Goal: Information Seeking & Learning: Find specific fact

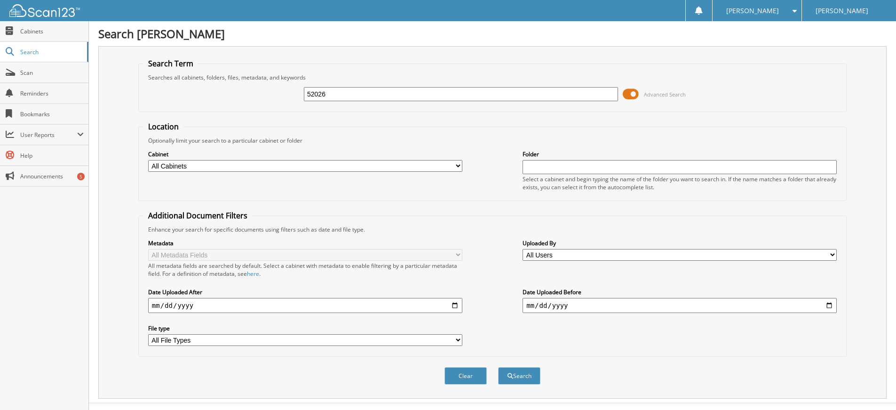
scroll to position [17, 0]
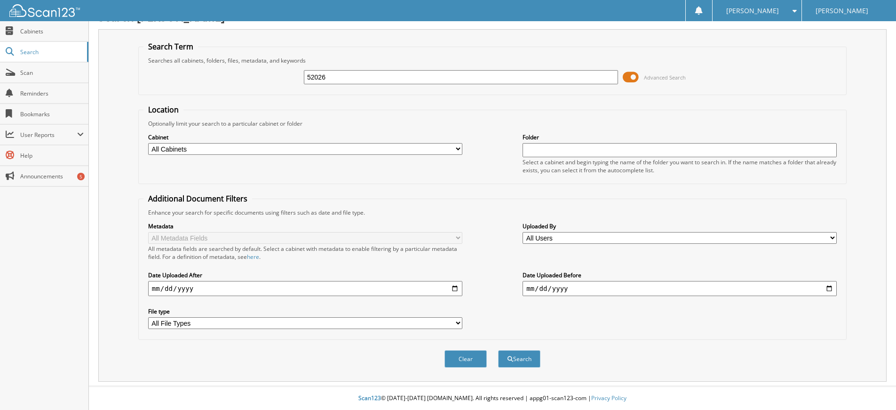
type input "52026"
click at [503, 349] on div "Clear Search" at bounding box center [492, 358] width 708 height 38
click at [505, 353] on button "Search" at bounding box center [519, 358] width 42 height 17
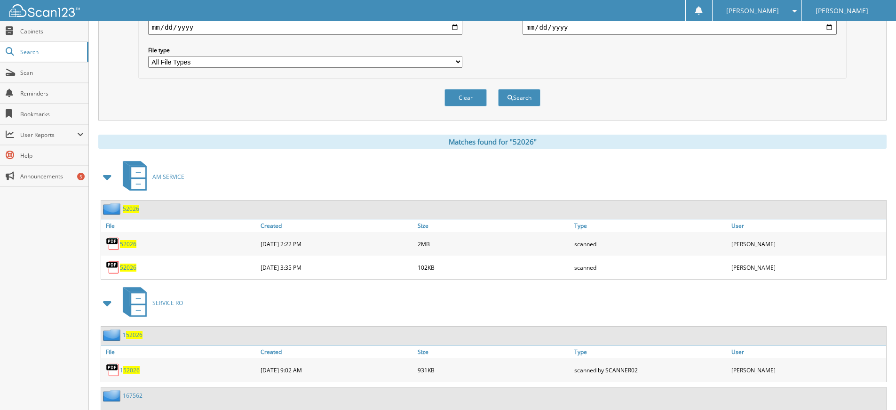
scroll to position [282, 0]
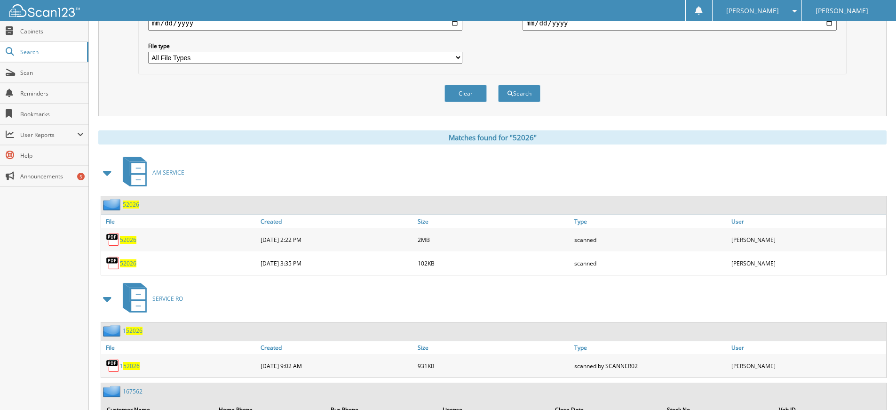
click at [127, 240] on span "52026" at bounding box center [128, 240] width 16 height 8
